Goal: Information Seeking & Learning: Learn about a topic

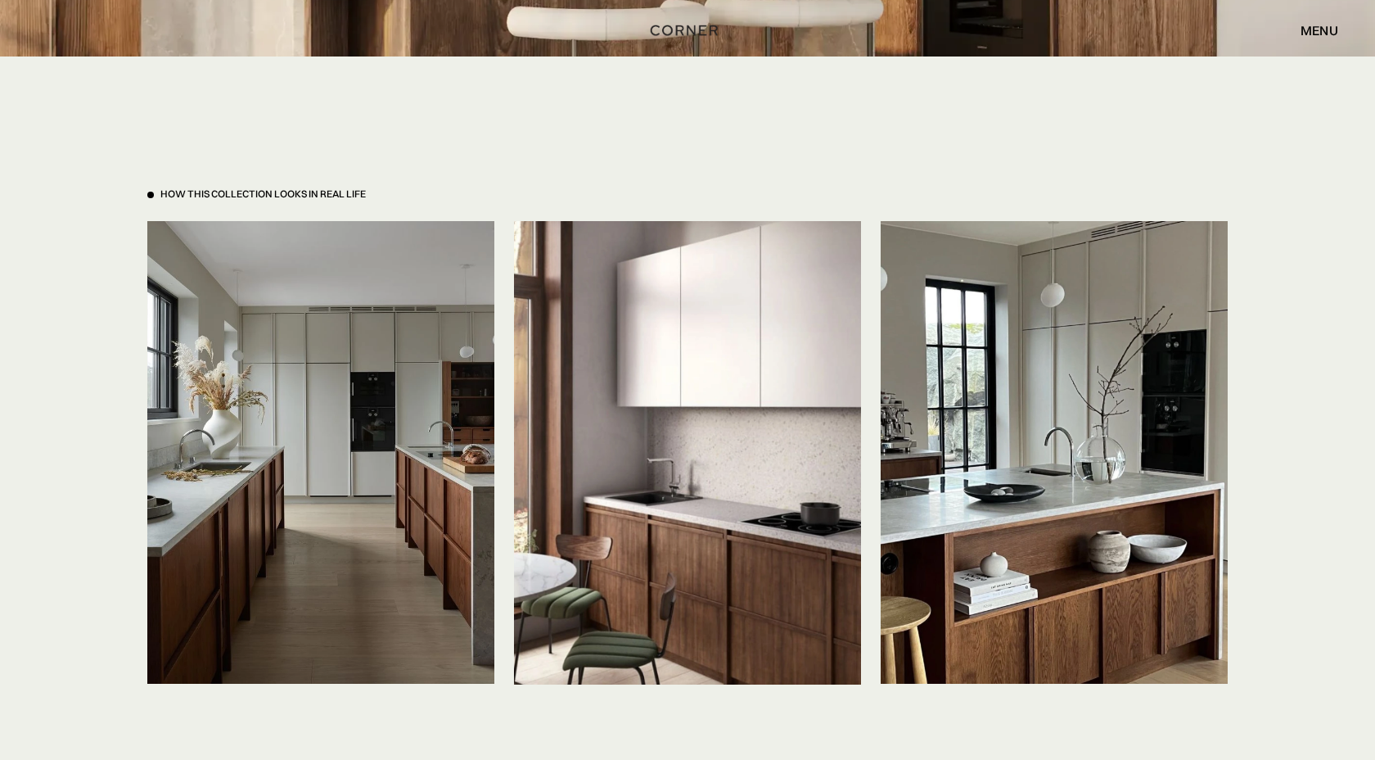
scroll to position [3669, 0]
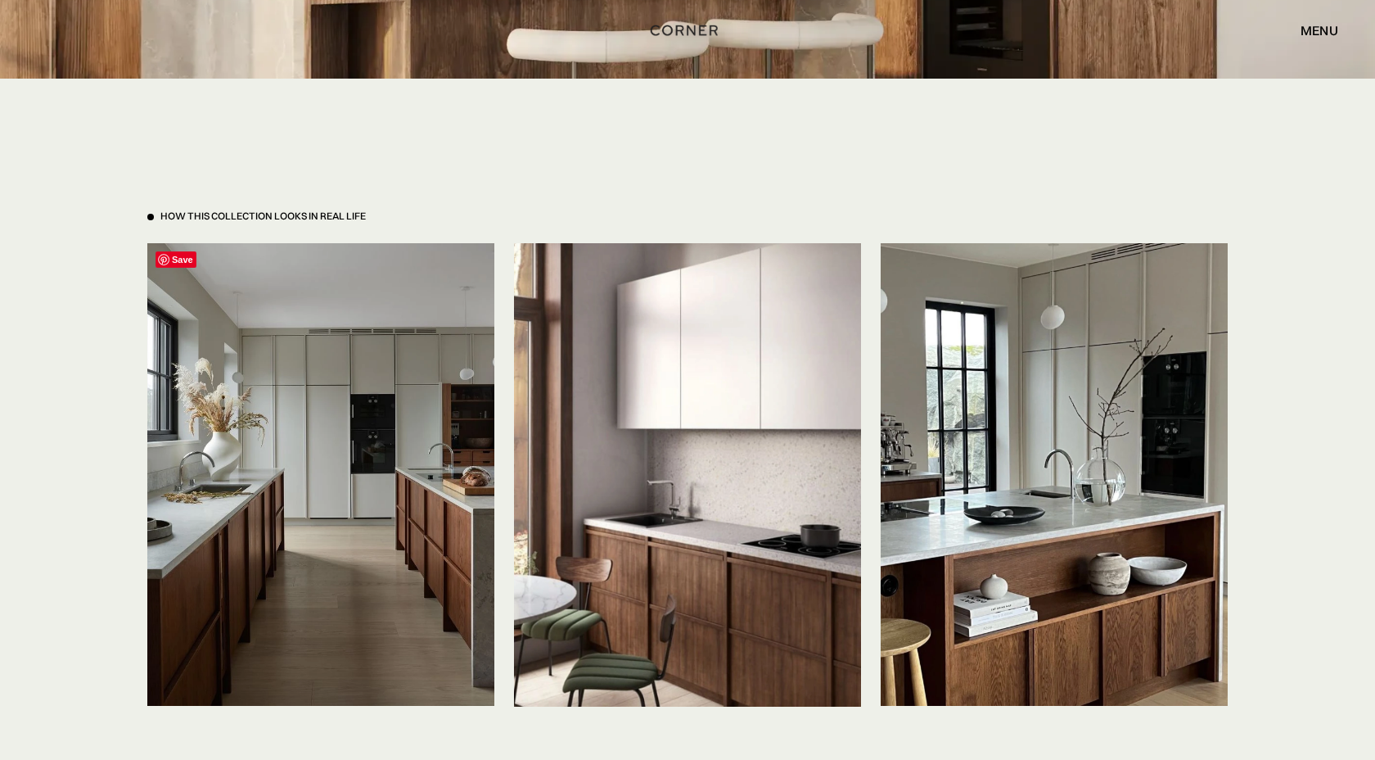
click at [345, 441] on img at bounding box center [320, 474] width 347 height 463
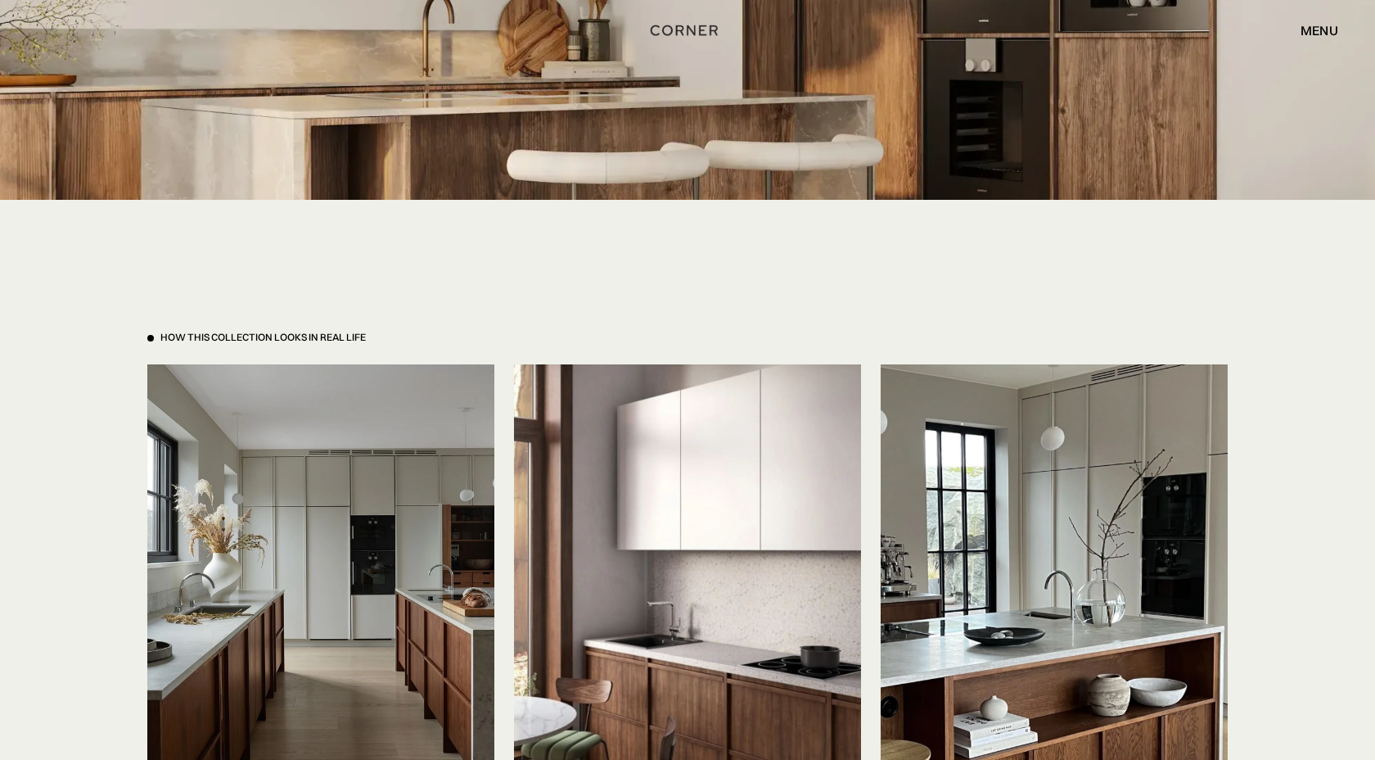
scroll to position [3617, 0]
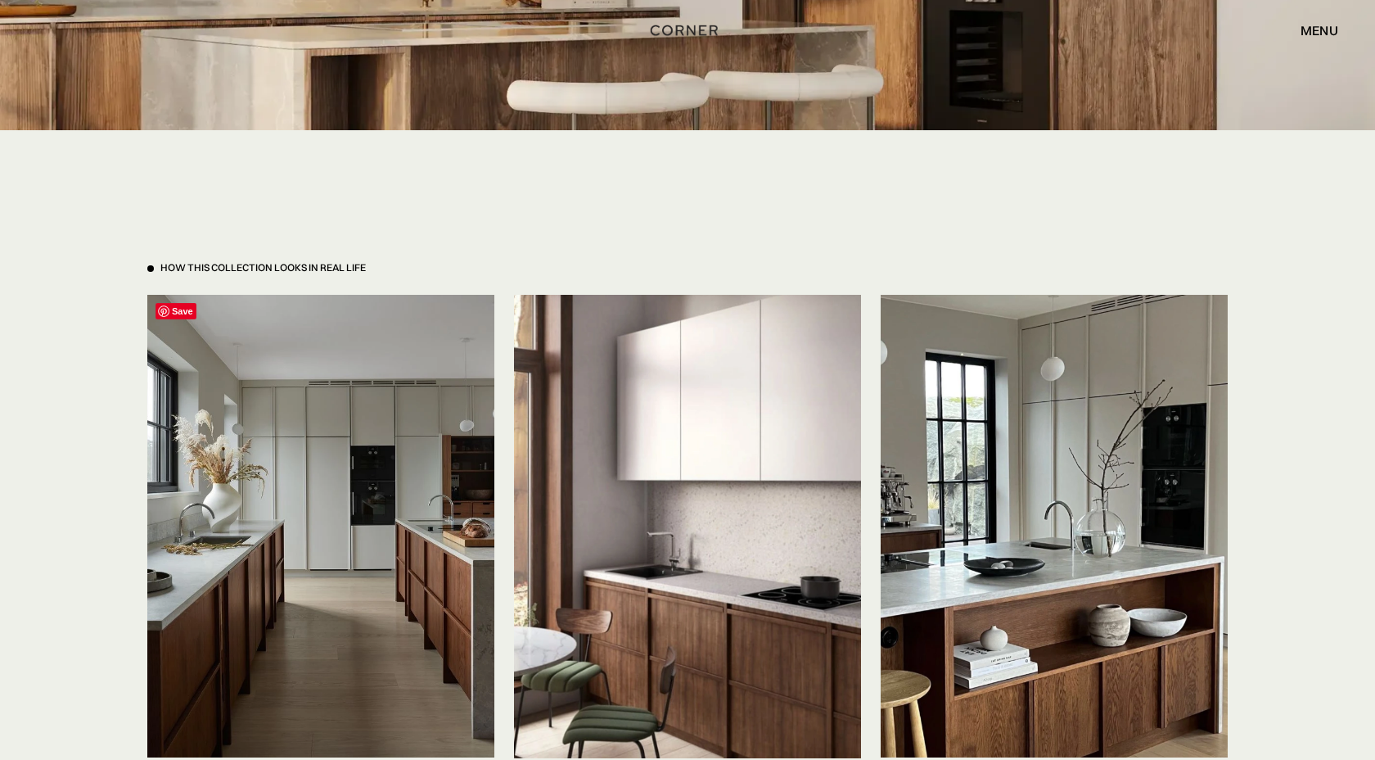
click at [349, 495] on img at bounding box center [320, 526] width 347 height 463
click at [774, 471] on img at bounding box center [687, 526] width 347 height 463
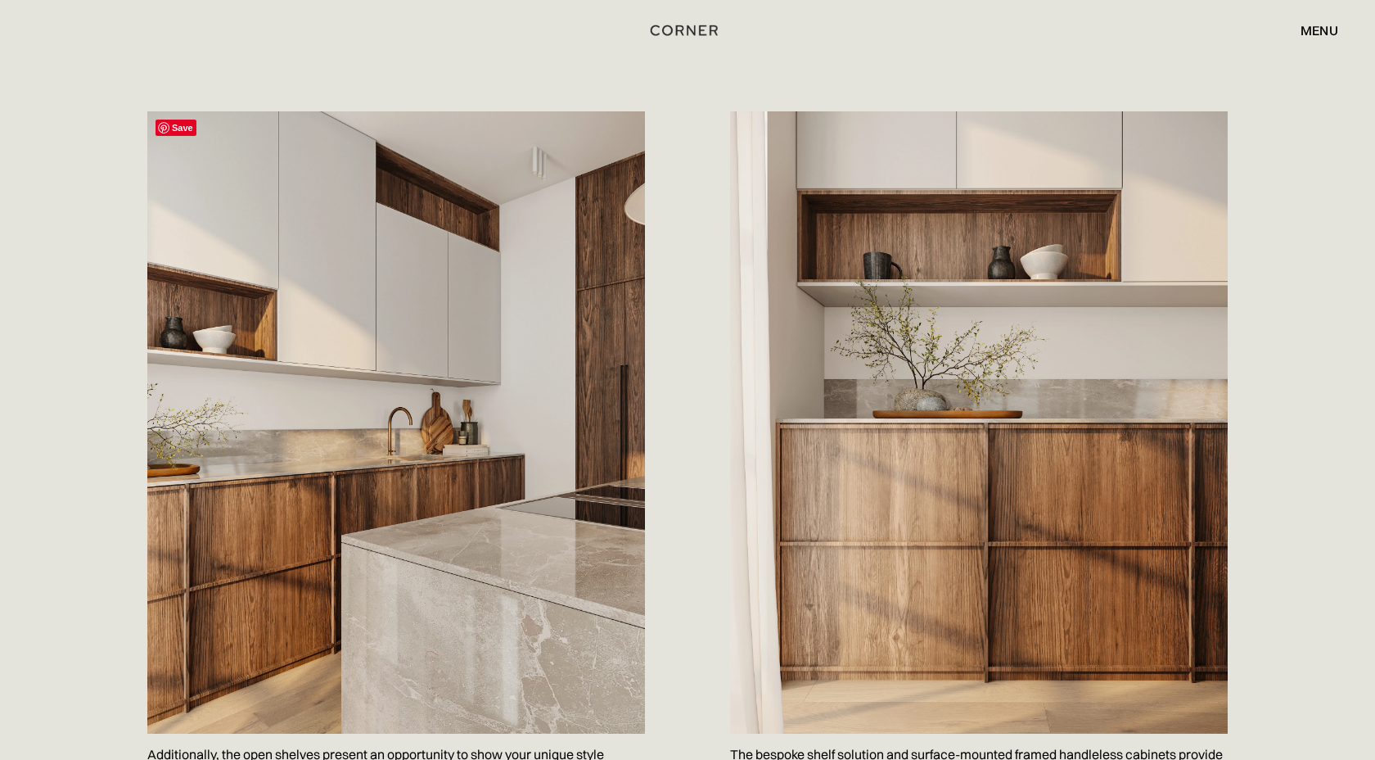
scroll to position [1617, 0]
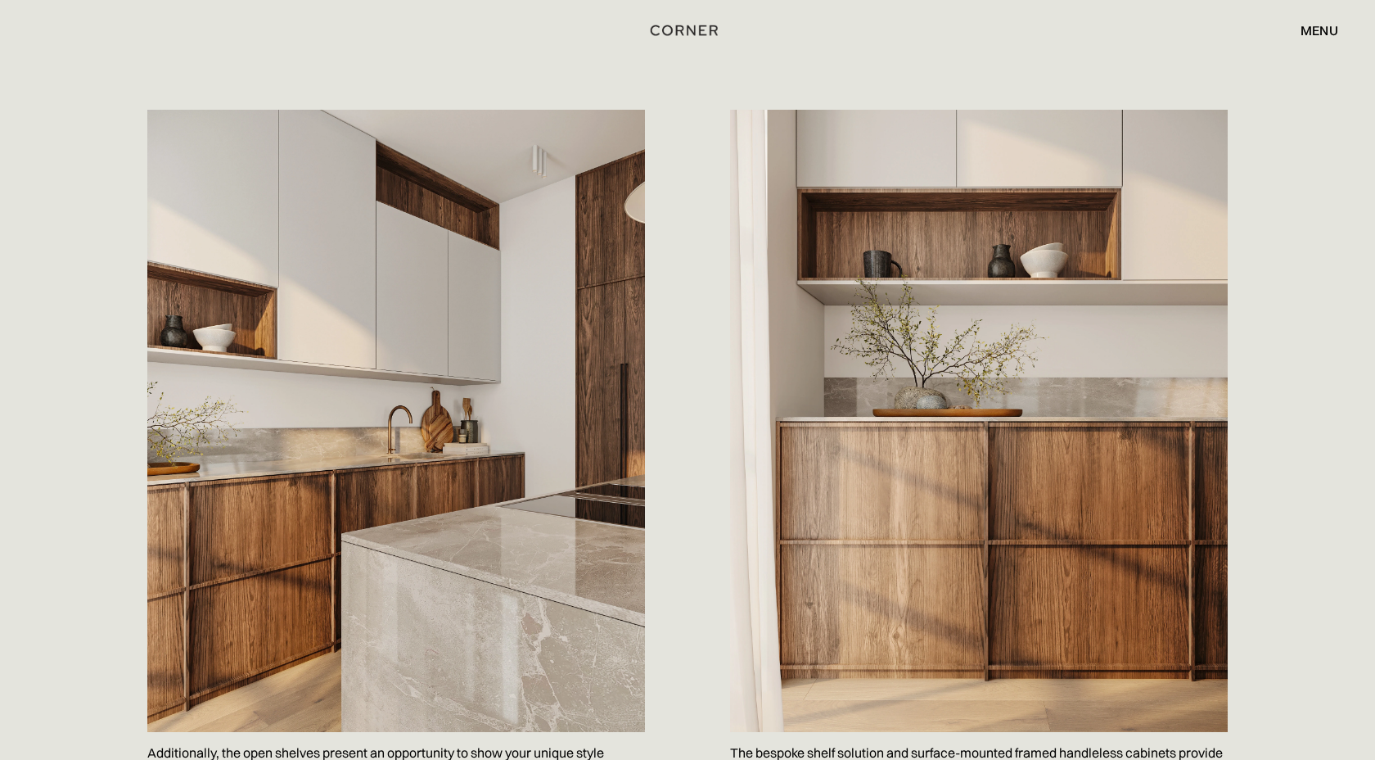
click at [43, 496] on div "Save Additionally, the open shelves present an opportunity to show your unique …" at bounding box center [687, 483] width 1375 height 829
drag, startPoint x: 43, startPoint y: 496, endPoint x: -15, endPoint y: 487, distance: 58.0
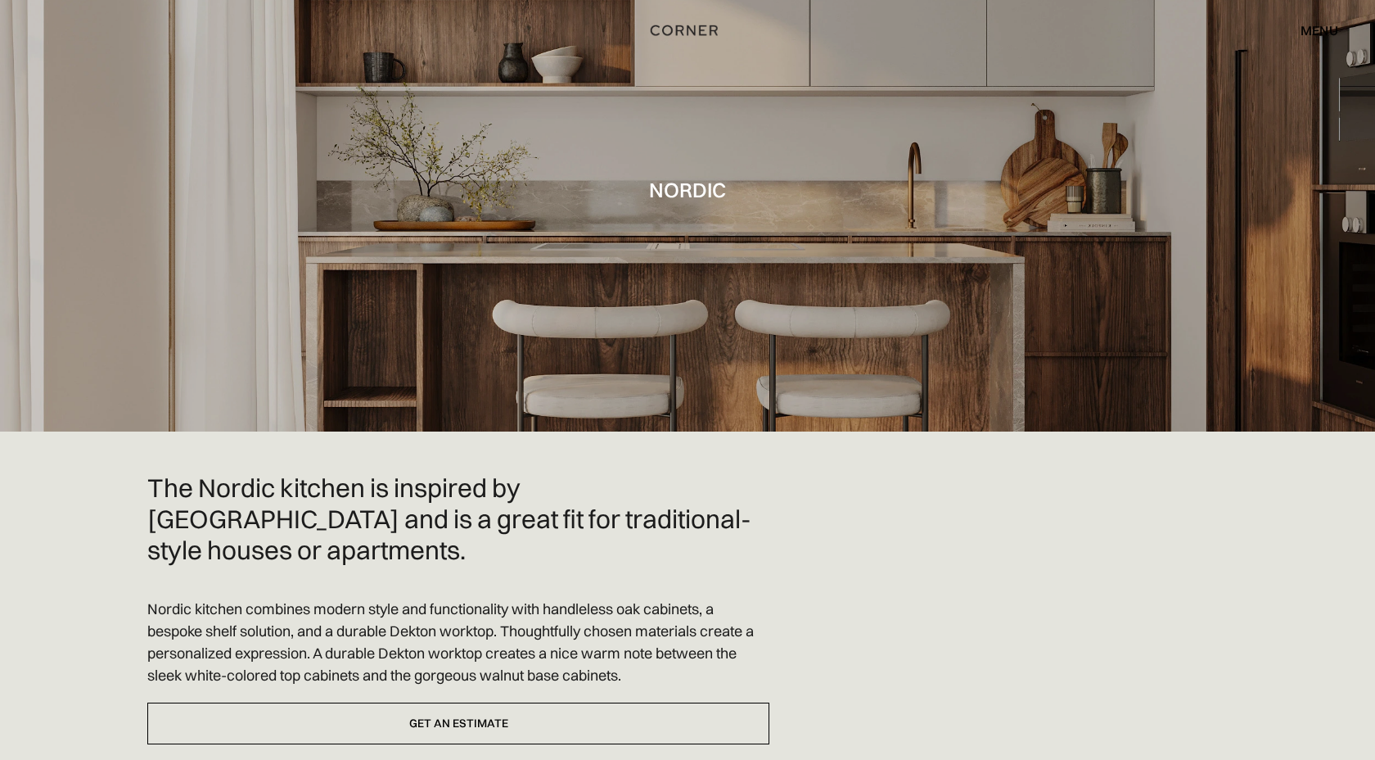
scroll to position [0, 0]
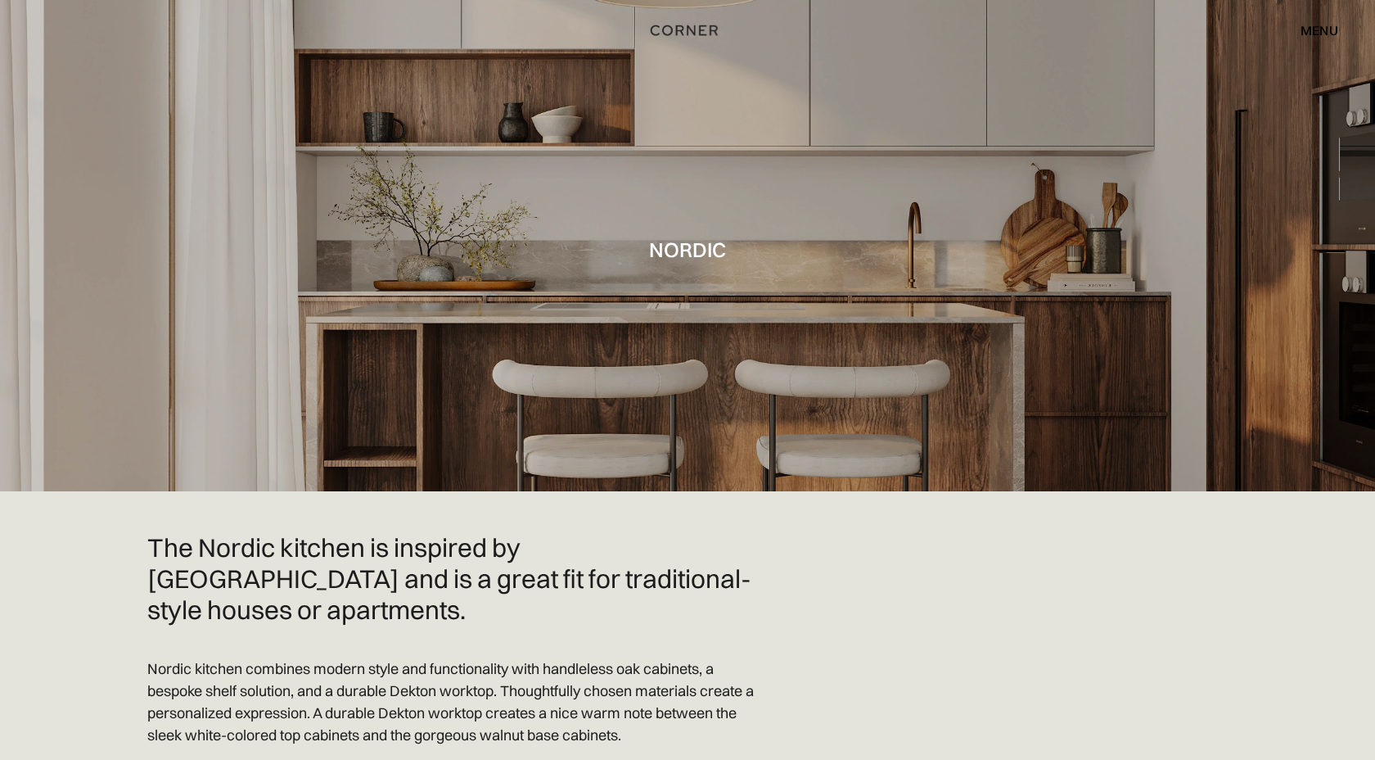
click at [603, 235] on div at bounding box center [687, 245] width 1375 height 491
click at [700, 266] on div "Nordic" at bounding box center [687, 245] width 77 height 47
click at [804, 220] on div at bounding box center [687, 245] width 1375 height 491
click at [941, 115] on div at bounding box center [687, 245] width 1375 height 491
click at [1317, 31] on div "menu" at bounding box center [1320, 30] width 38 height 13
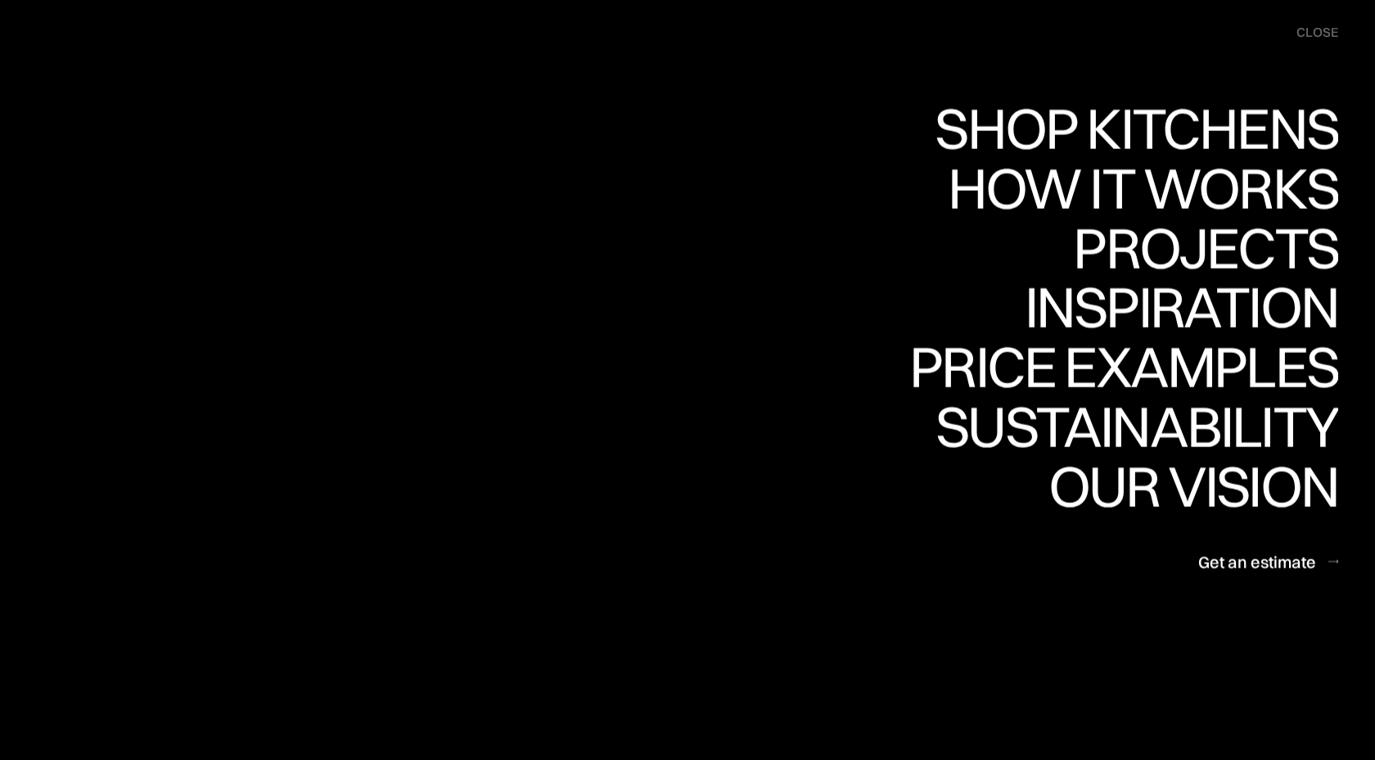
click at [1303, 34] on div "close" at bounding box center [1318, 33] width 42 height 18
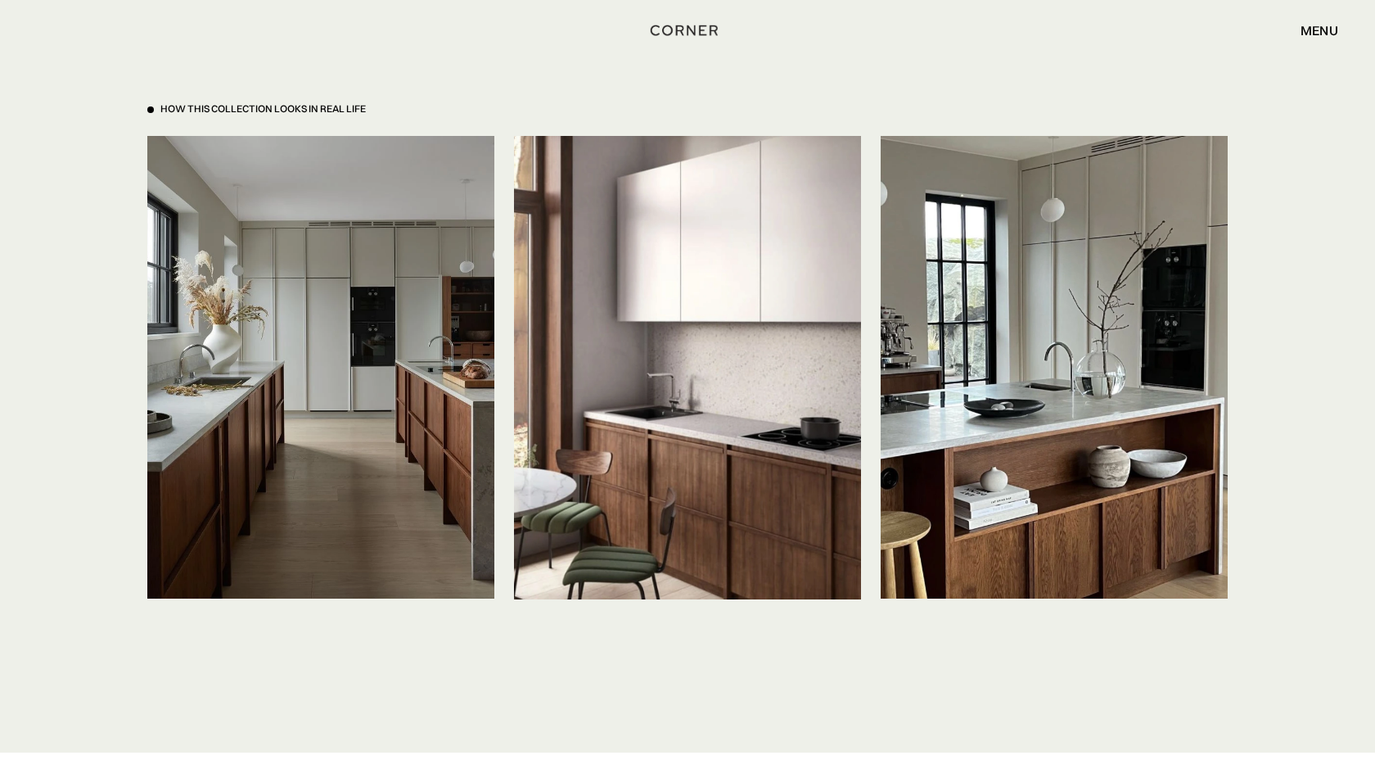
scroll to position [3774, 0]
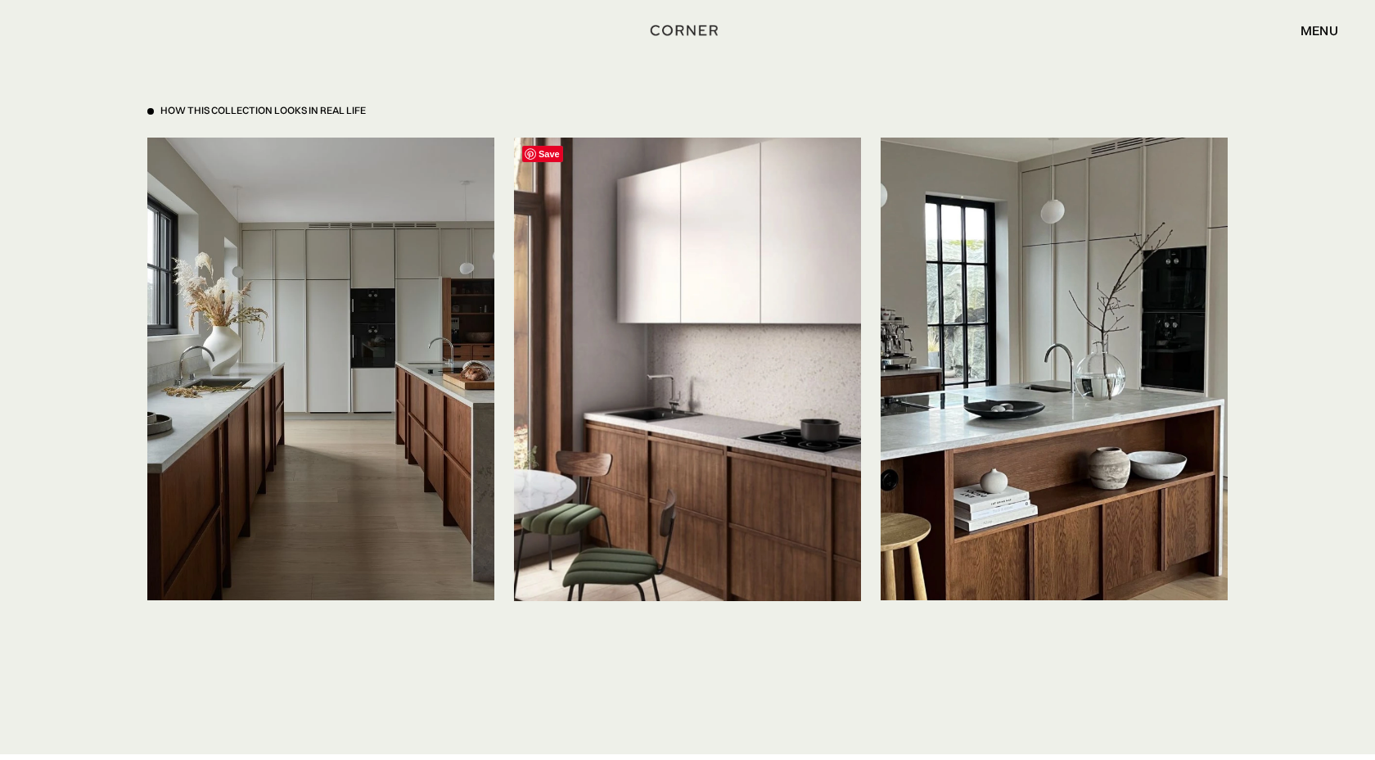
click at [593, 373] on img at bounding box center [687, 369] width 347 height 463
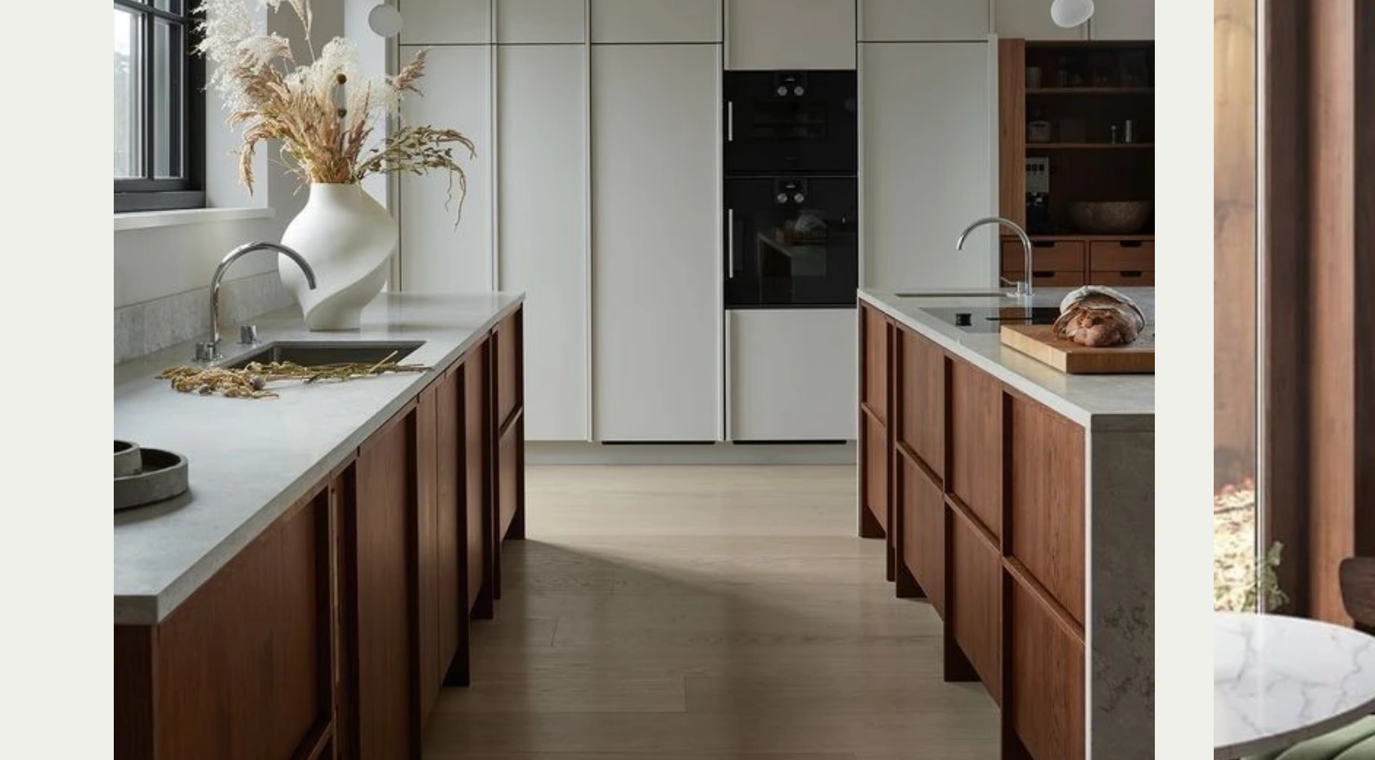
click at [218, 383] on img at bounding box center [320, 369] width 347 height 463
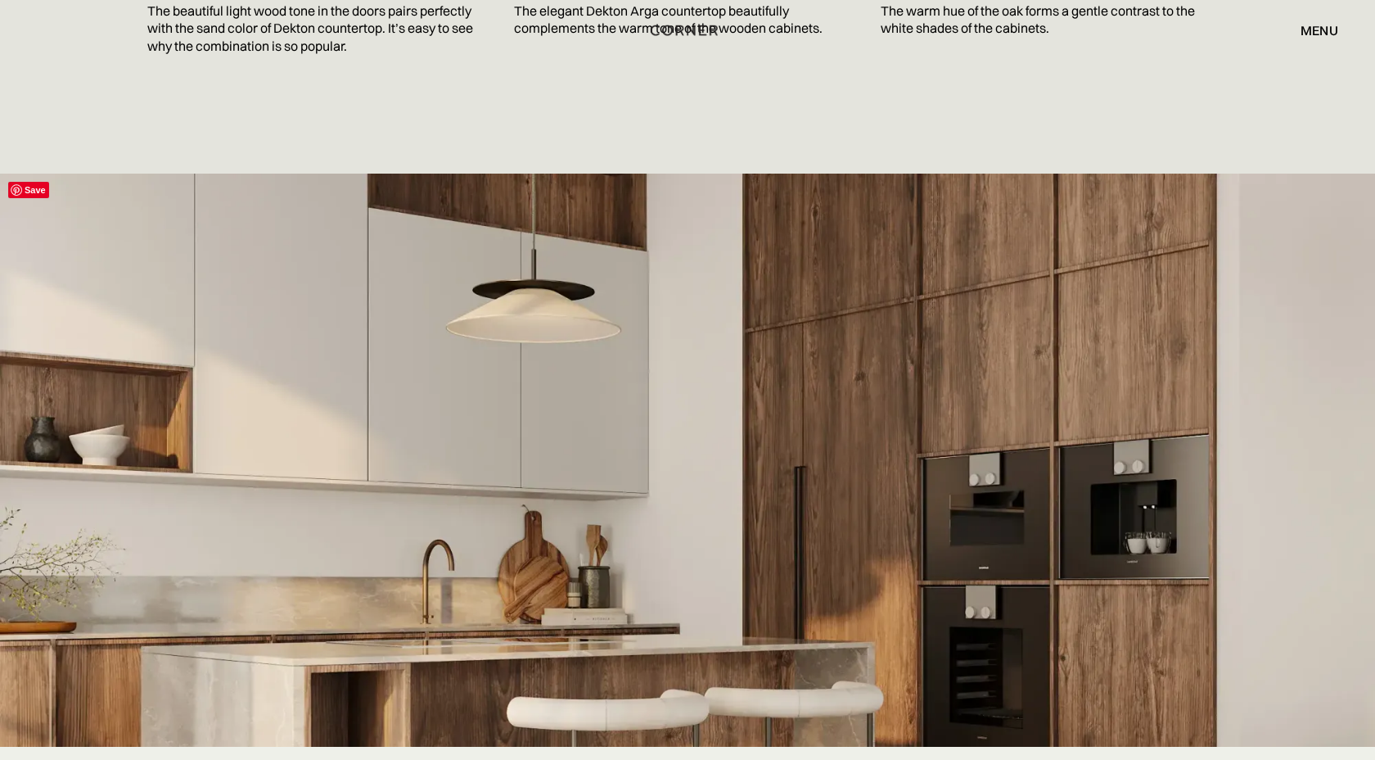
scroll to position [2093, 0]
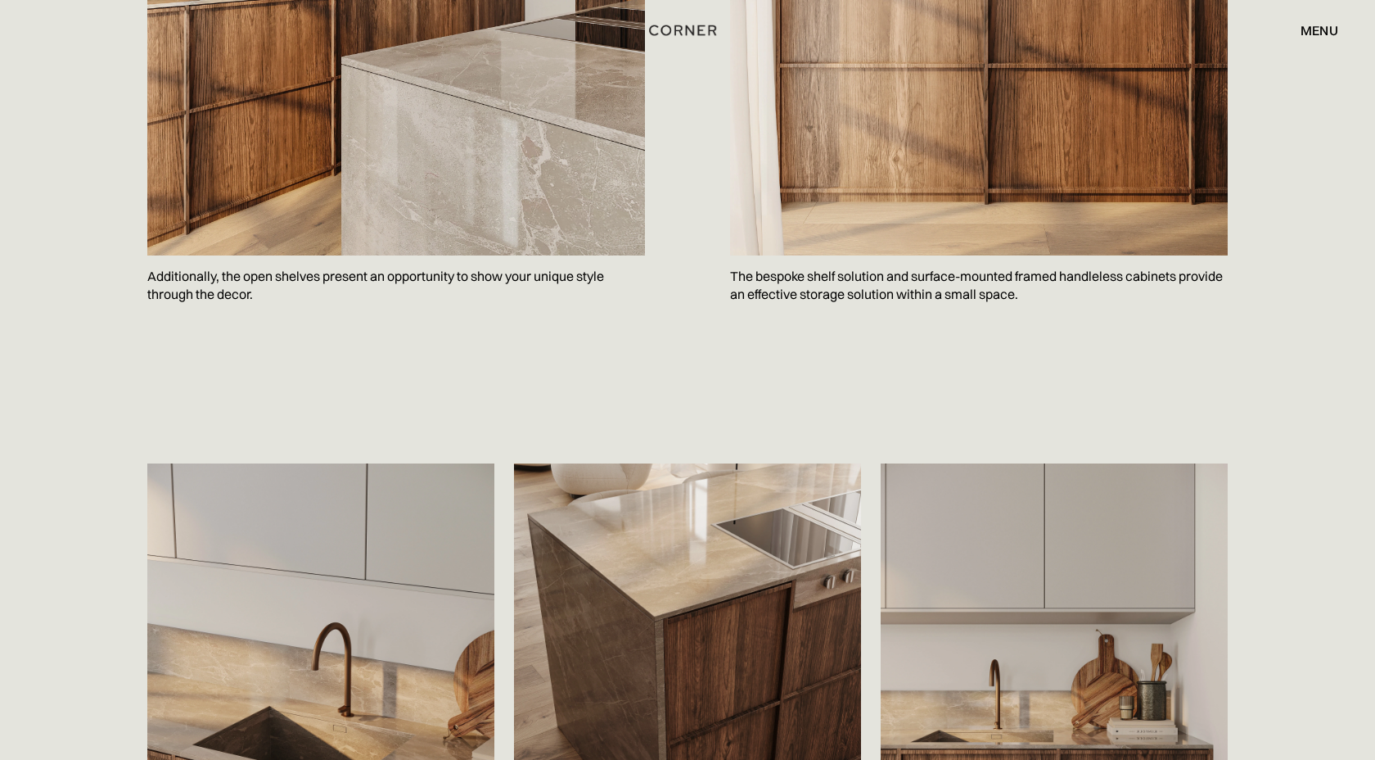
click at [680, 31] on img "home" at bounding box center [682, 30] width 67 height 21
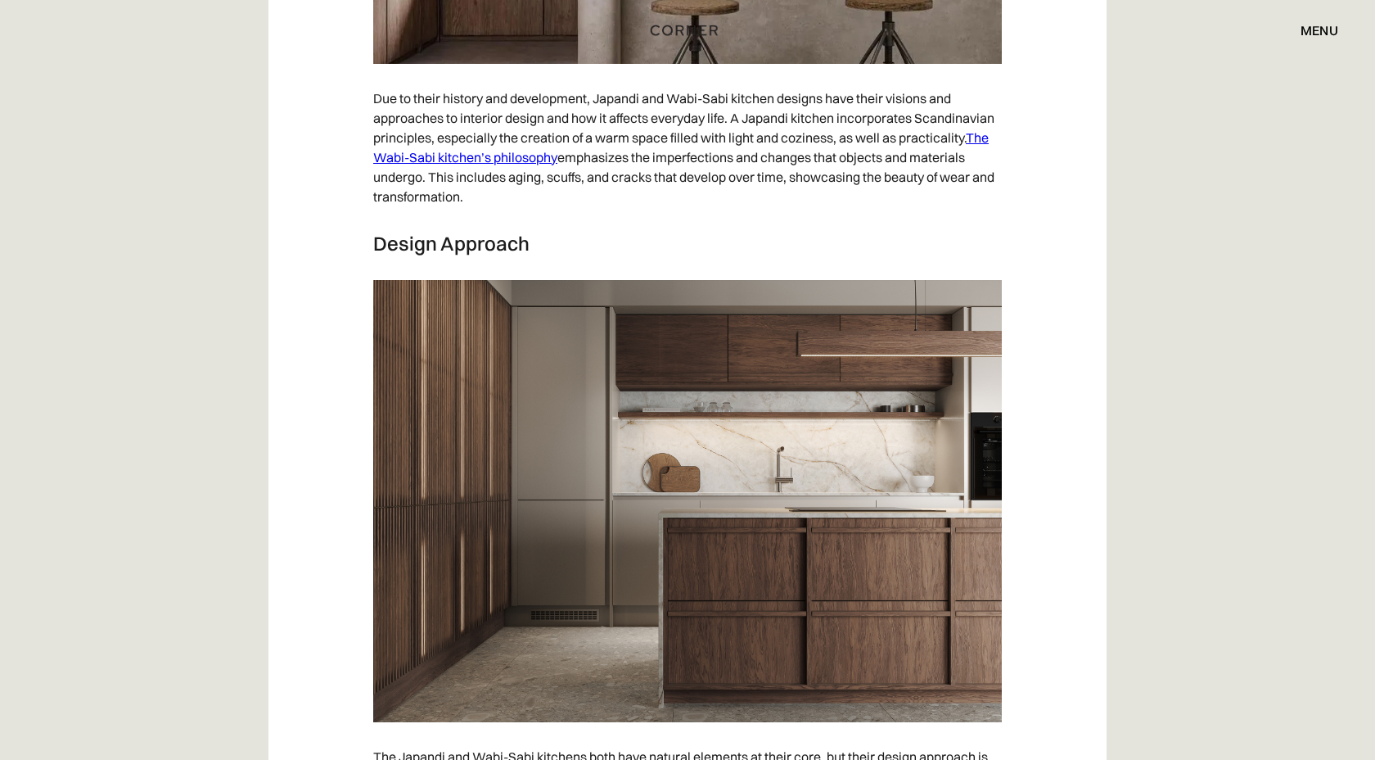
scroll to position [5820, 0]
